Goal: Task Accomplishment & Management: Use online tool/utility

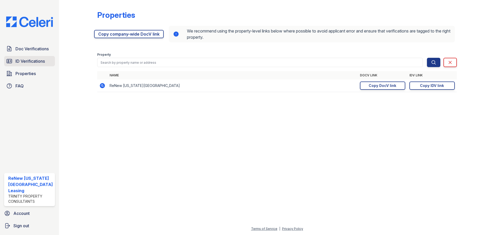
click at [30, 60] on span "ID Verifications" at bounding box center [29, 61] width 29 height 6
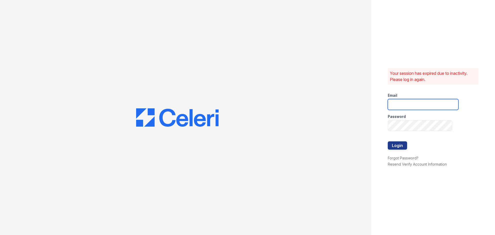
type input "[EMAIL_ADDRESS][DOMAIN_NAME]"
click at [400, 145] on button "Login" at bounding box center [397, 145] width 19 height 8
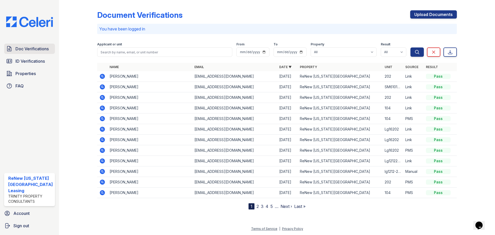
click at [24, 46] on span "Doc Verifications" at bounding box center [31, 49] width 33 height 6
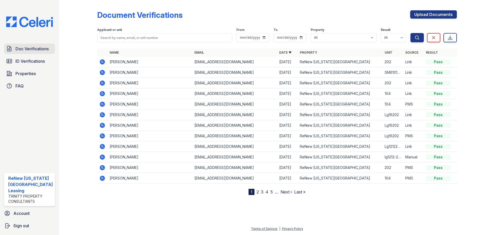
click at [24, 46] on span "Doc Verifications" at bounding box center [31, 49] width 33 height 6
click at [28, 60] on span "ID Verifications" at bounding box center [29, 61] width 29 height 6
